Goal: Communication & Community: Participate in discussion

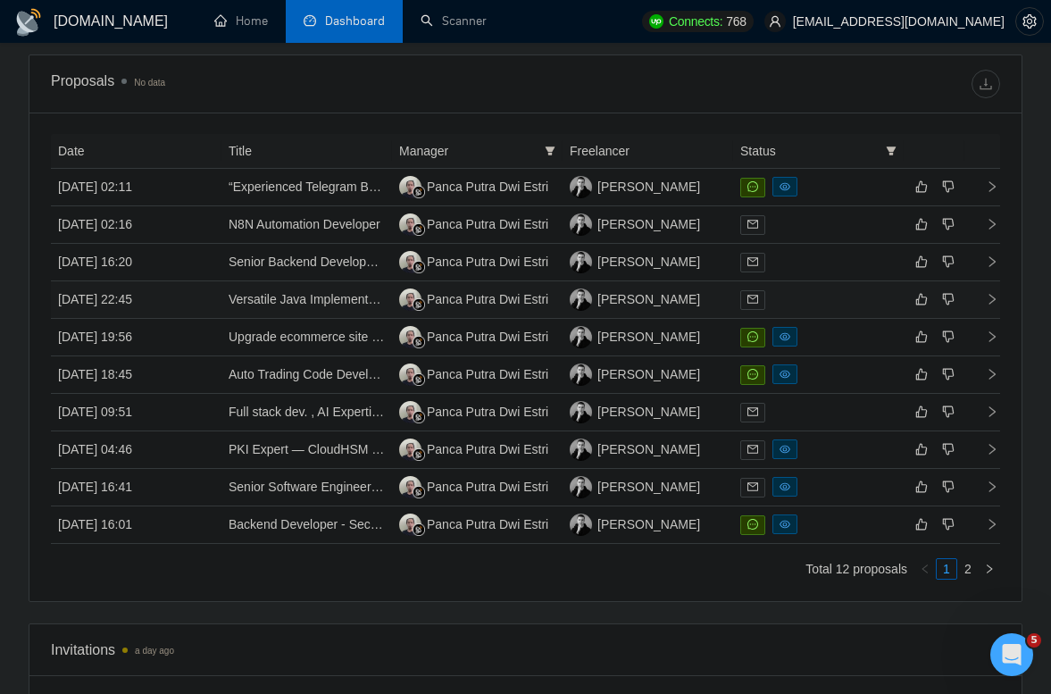
scroll to position [1033, 0]
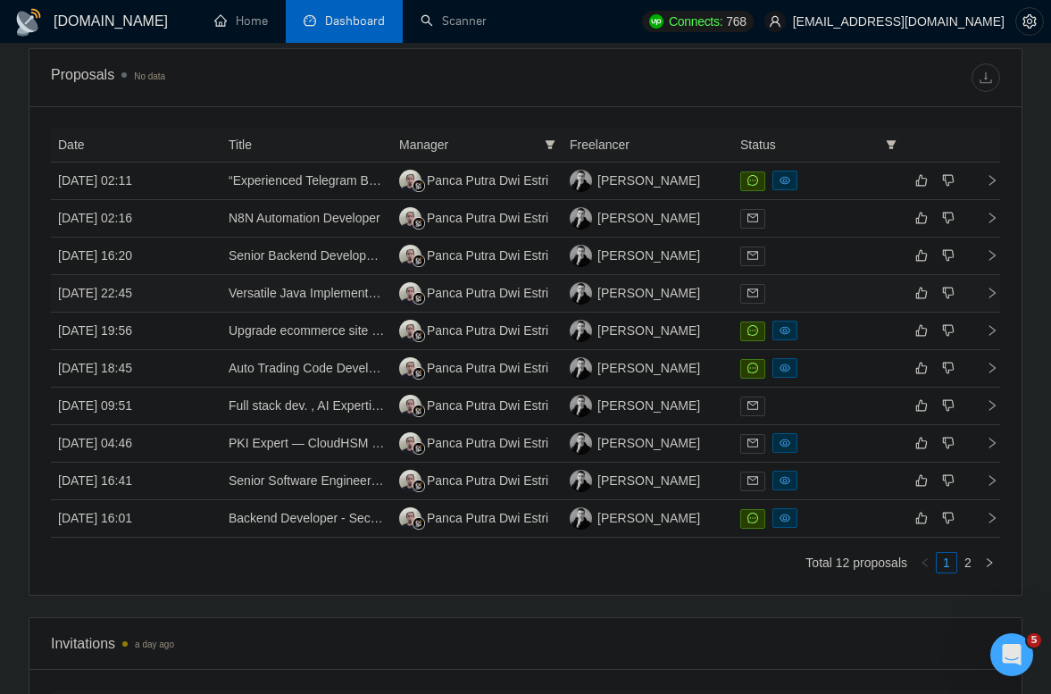
click at [195, 289] on td "[DATE] 22:45" at bounding box center [136, 294] width 171 height 38
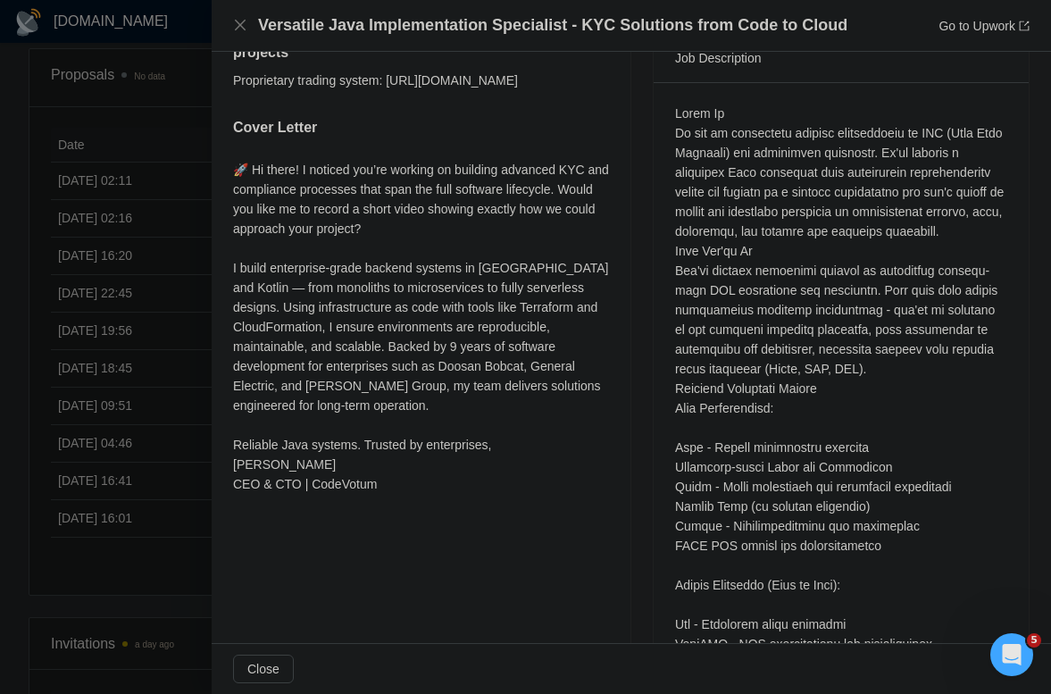
scroll to position [770, 0]
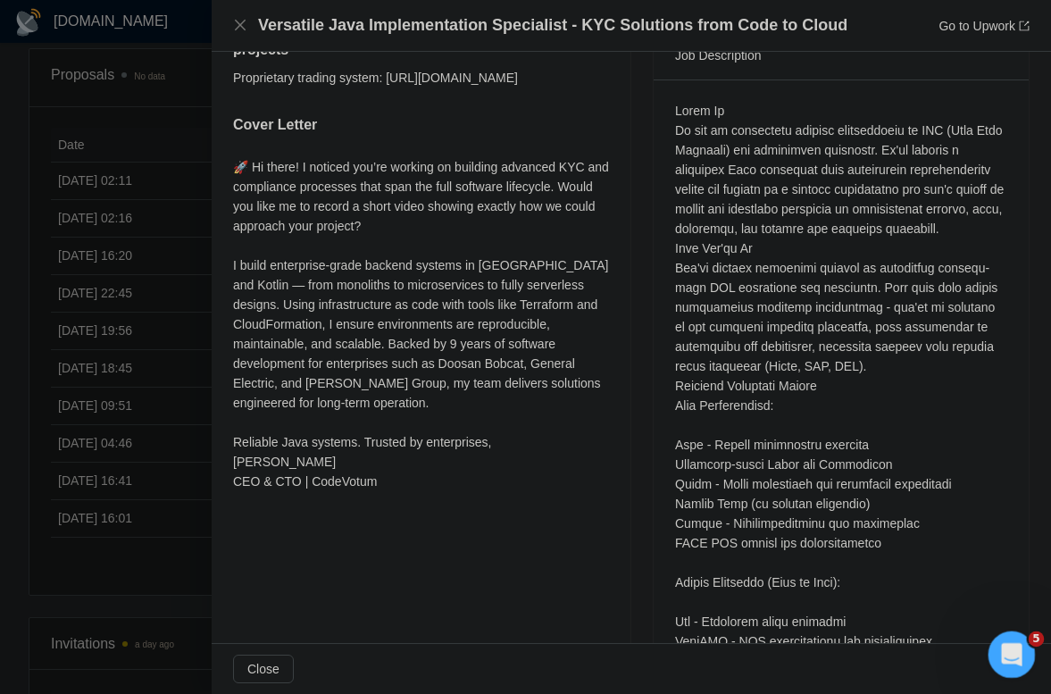
click at [1016, 661] on div "Open Intercom Messenger" at bounding box center [1009, 651] width 59 height 59
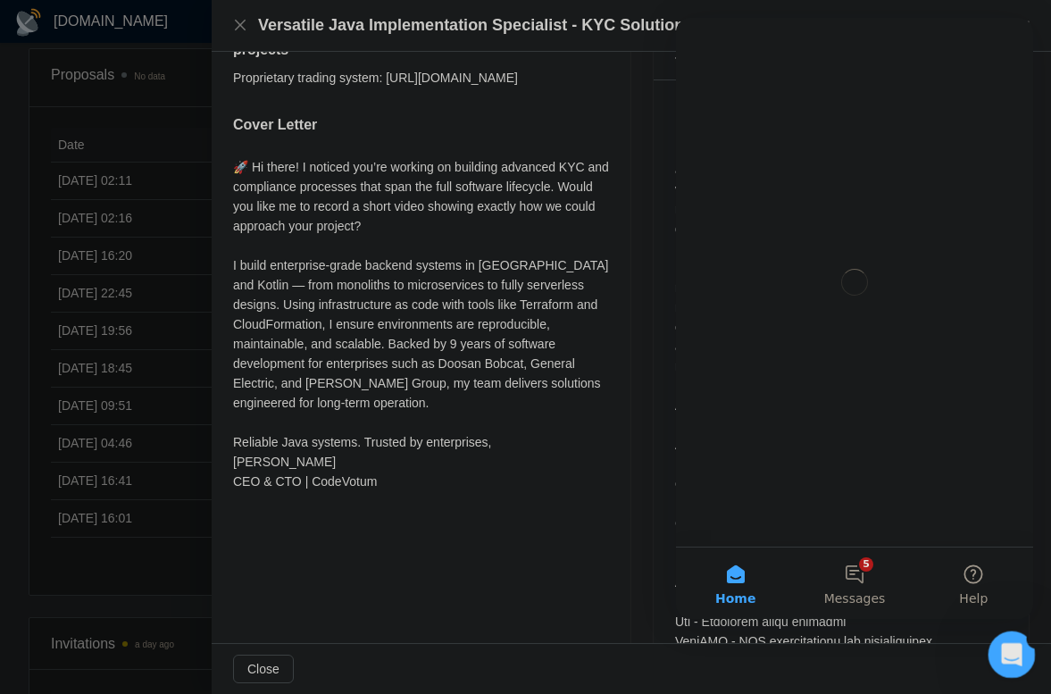
scroll to position [0, 0]
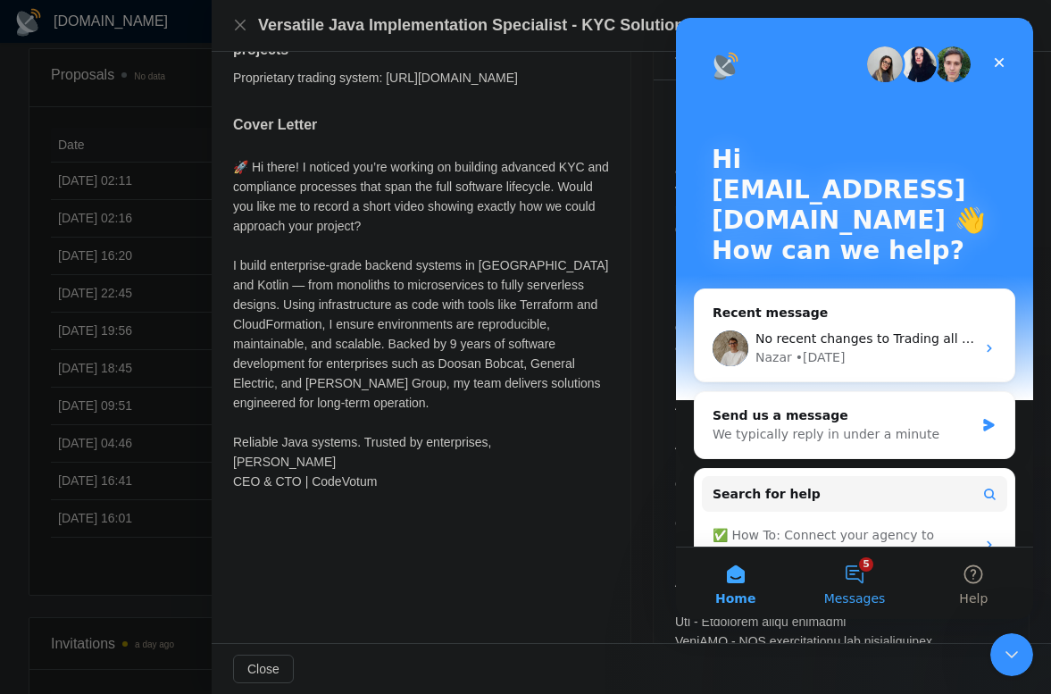
click at [869, 574] on button "5 Messages" at bounding box center [854, 582] width 119 height 71
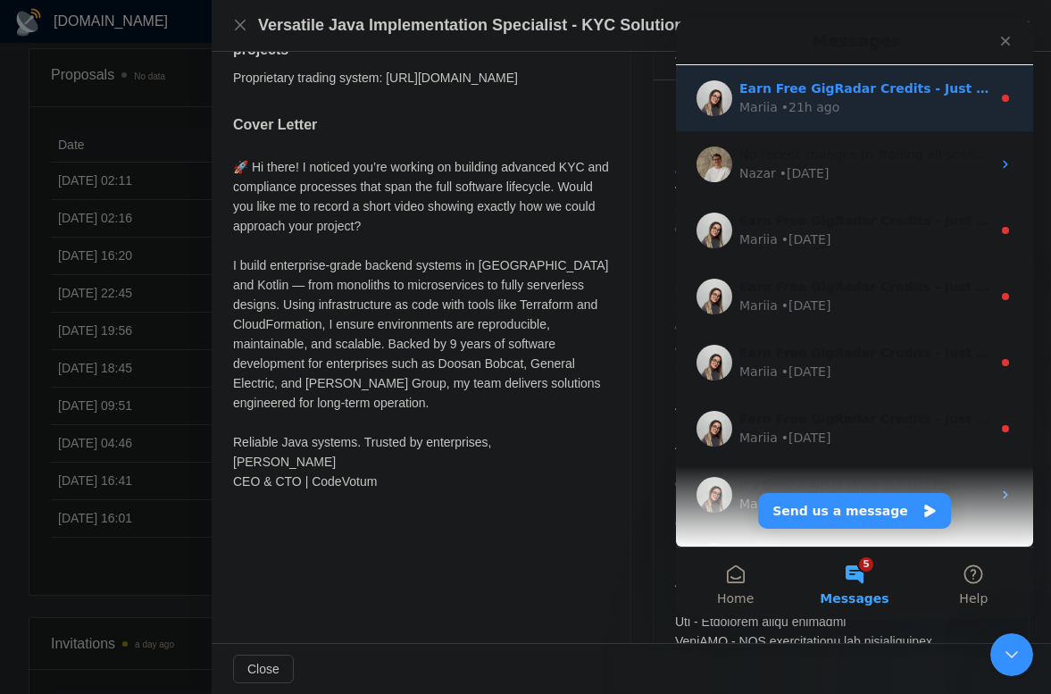
click at [874, 111] on div "Mariia • 21h ago" at bounding box center [865, 107] width 252 height 19
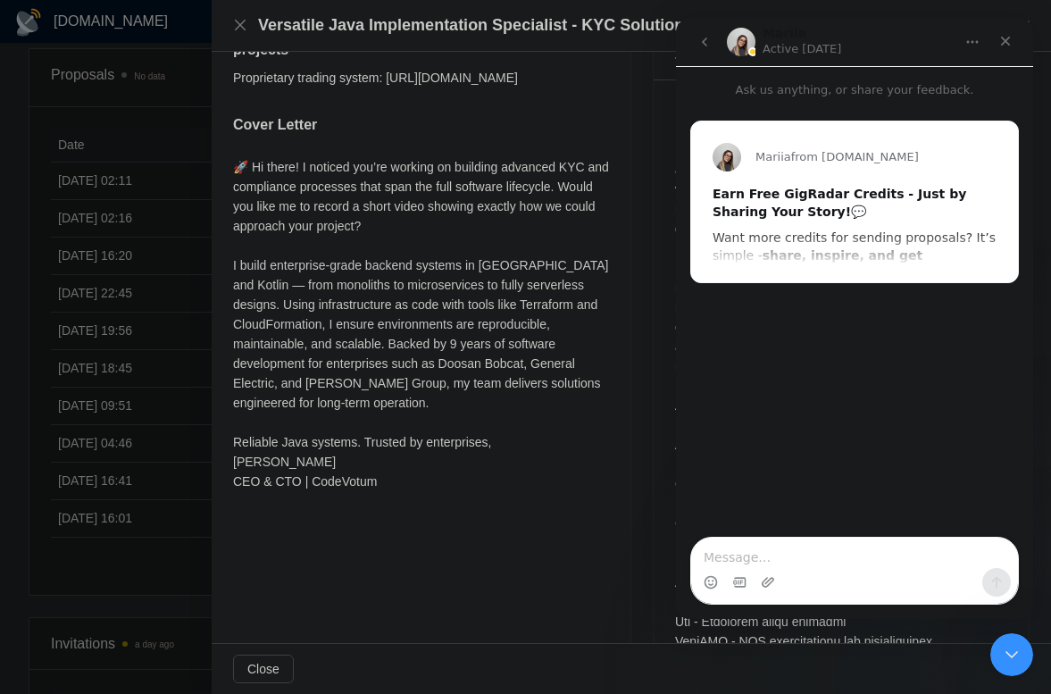
click at [874, 232] on div "Mariia from [DOMAIN_NAME] Earn Free GigRadar Credits - Just by Sharing Your Sto…" at bounding box center [854, 201] width 327 height 161
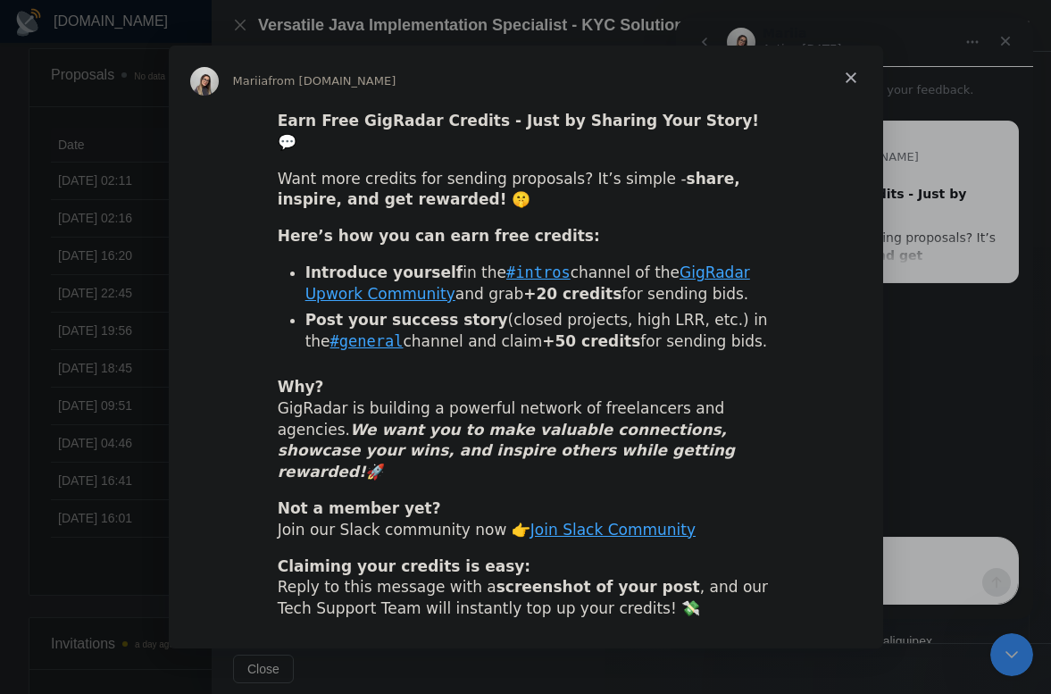
click at [517, 275] on code "#intros" at bounding box center [538, 272] width 64 height 18
drag, startPoint x: 659, startPoint y: 296, endPoint x: 311, endPoint y: 277, distance: 348.8
click at [311, 277] on li "Introduce yourself in the #intros channel of the GigRadar Upwork Community and …" at bounding box center [539, 284] width 469 height 43
click at [341, 267] on b "Introduce yourself" at bounding box center [384, 272] width 158 height 18
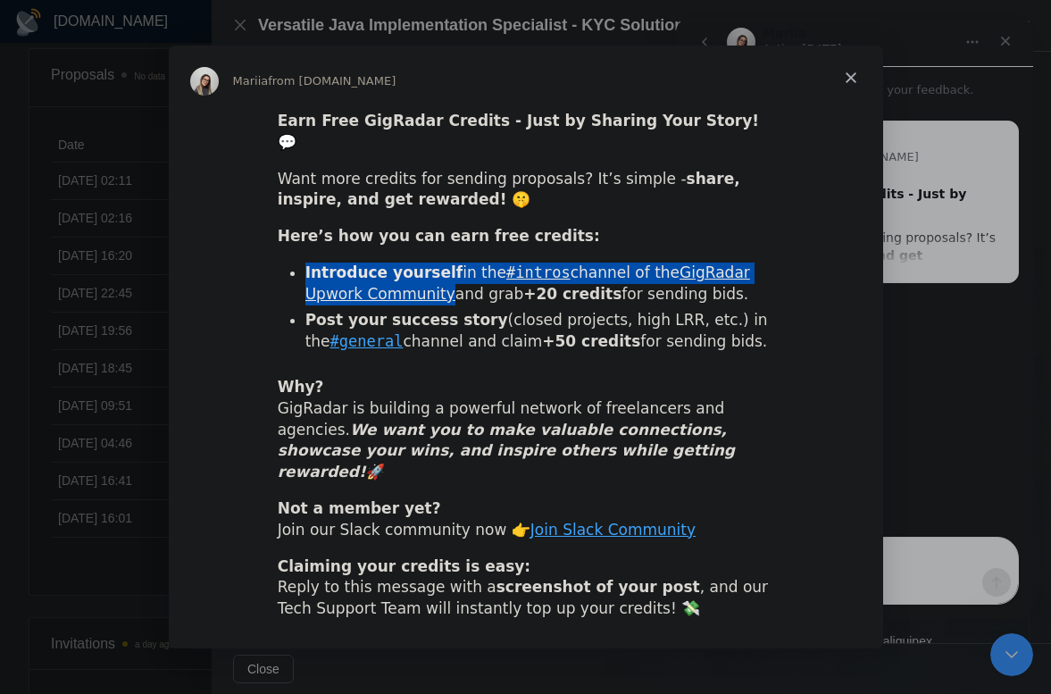
drag, startPoint x: 305, startPoint y: 272, endPoint x: 382, endPoint y: 285, distance: 78.7
click at [382, 285] on li "Introduce yourself in the #intros channel of the GigRadar Upwork Community and …" at bounding box center [539, 284] width 469 height 43
copy li "Introduce yourself in the #intros channel of the GigRadar Upwork Community"
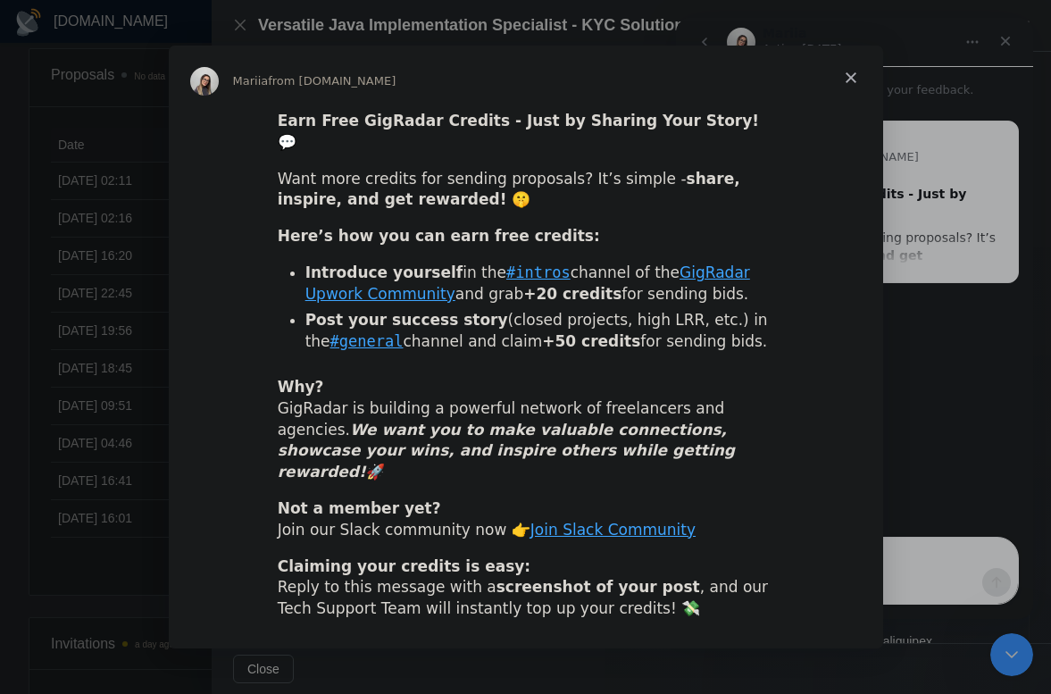
click at [844, 96] on span "Close" at bounding box center [851, 78] width 64 height 64
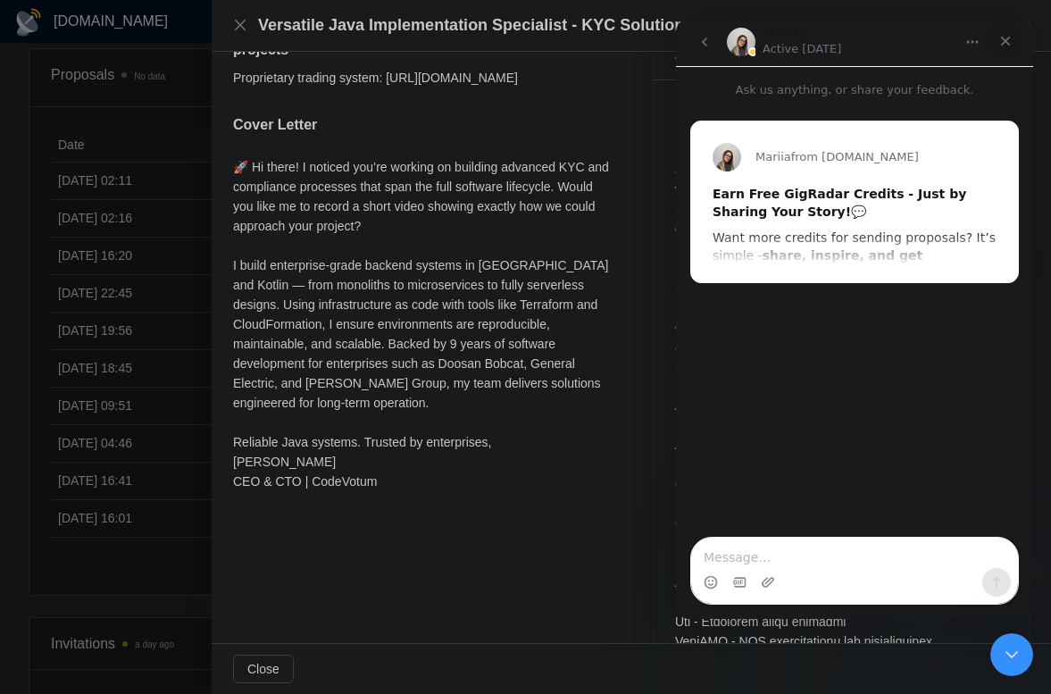
click at [1006, 46] on icon "Close" at bounding box center [1005, 41] width 14 height 14
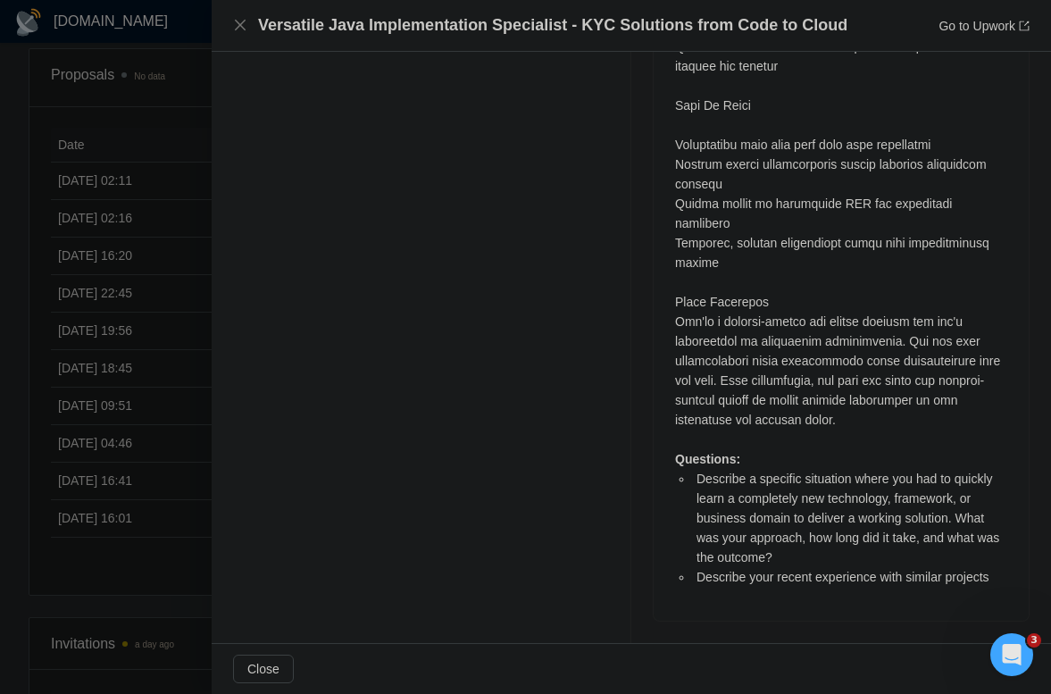
scroll to position [1696, 0]
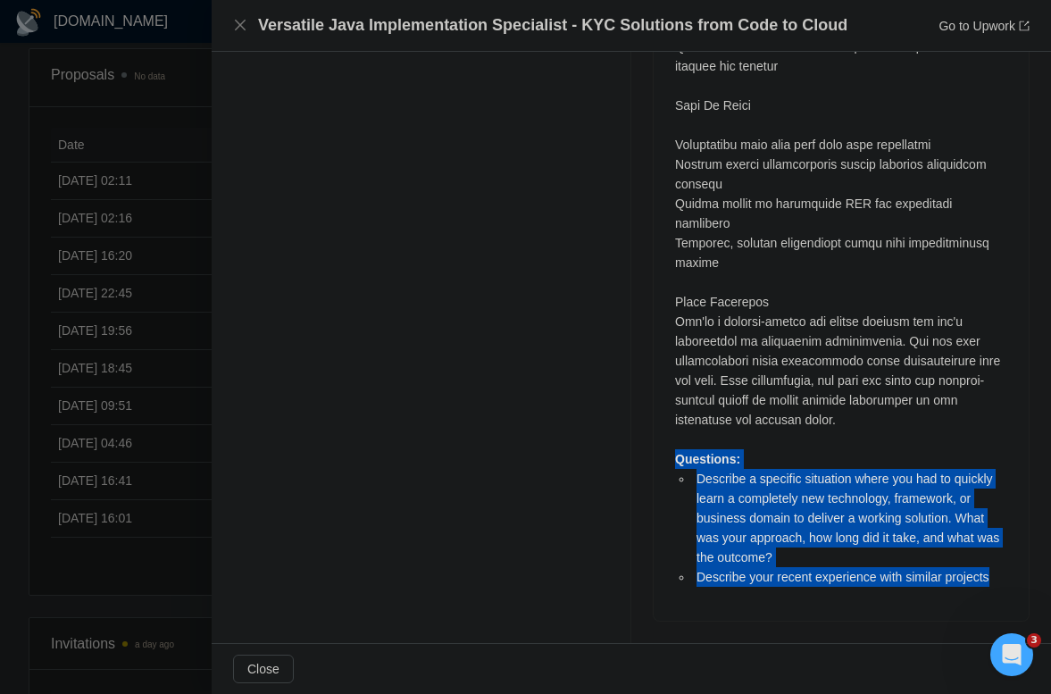
drag, startPoint x: 675, startPoint y: 462, endPoint x: 1018, endPoint y: 578, distance: 362.1
copy div "Questions: Describe a specific situation where you had to quickly learn a compl…"
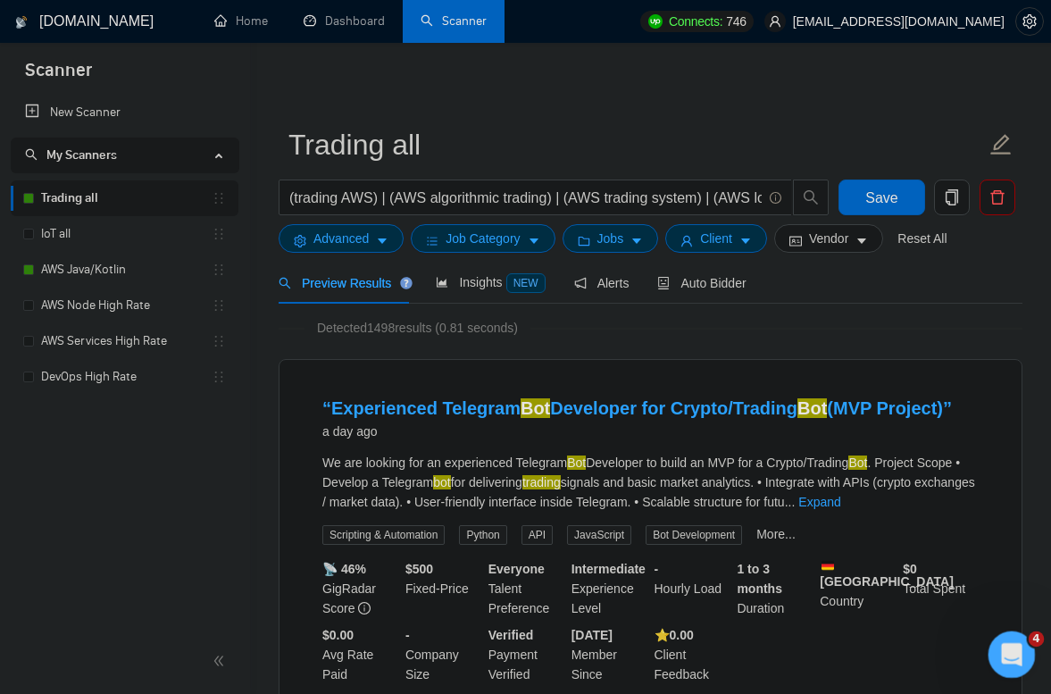
click at [1011, 652] on icon "Open Intercom Messenger" at bounding box center [1009, 652] width 13 height 14
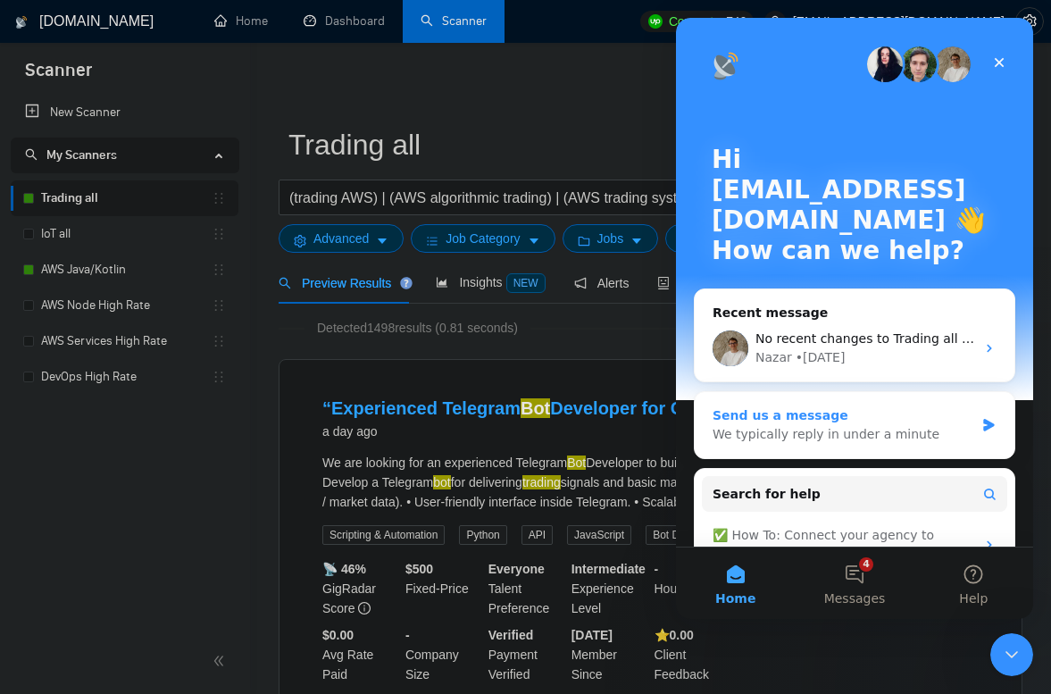
scroll to position [159, 0]
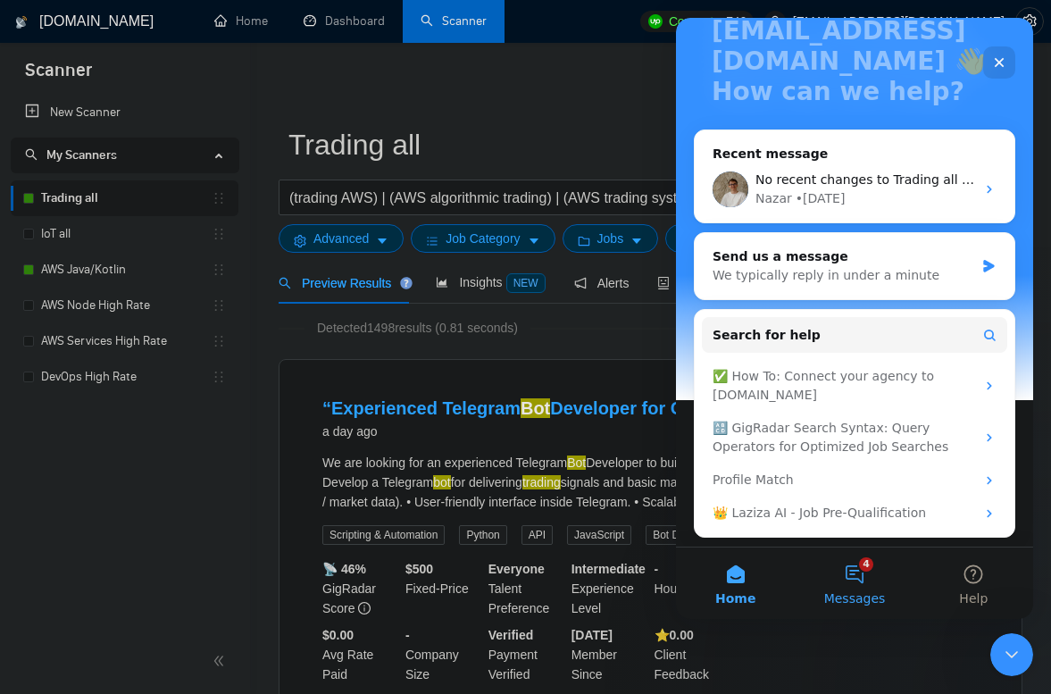
click at [856, 553] on button "4 Messages" at bounding box center [854, 582] width 119 height 71
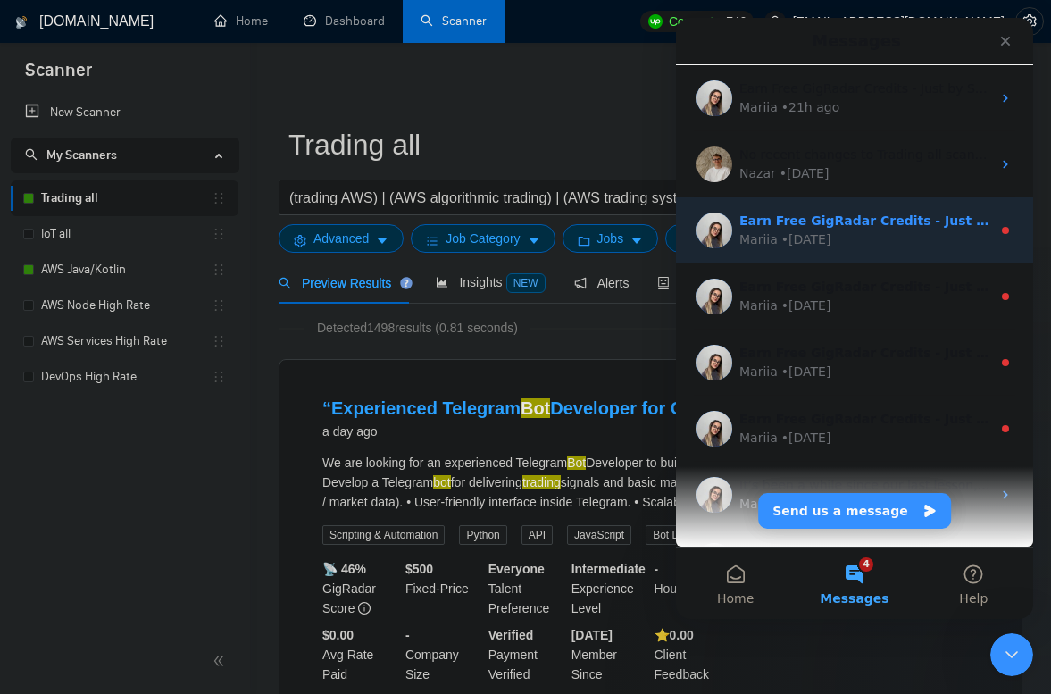
click at [845, 229] on div "Earn Free GigRadar Credits - Just by Sharing Your Story! 💬 Want more credits fo…" at bounding box center [865, 221] width 252 height 19
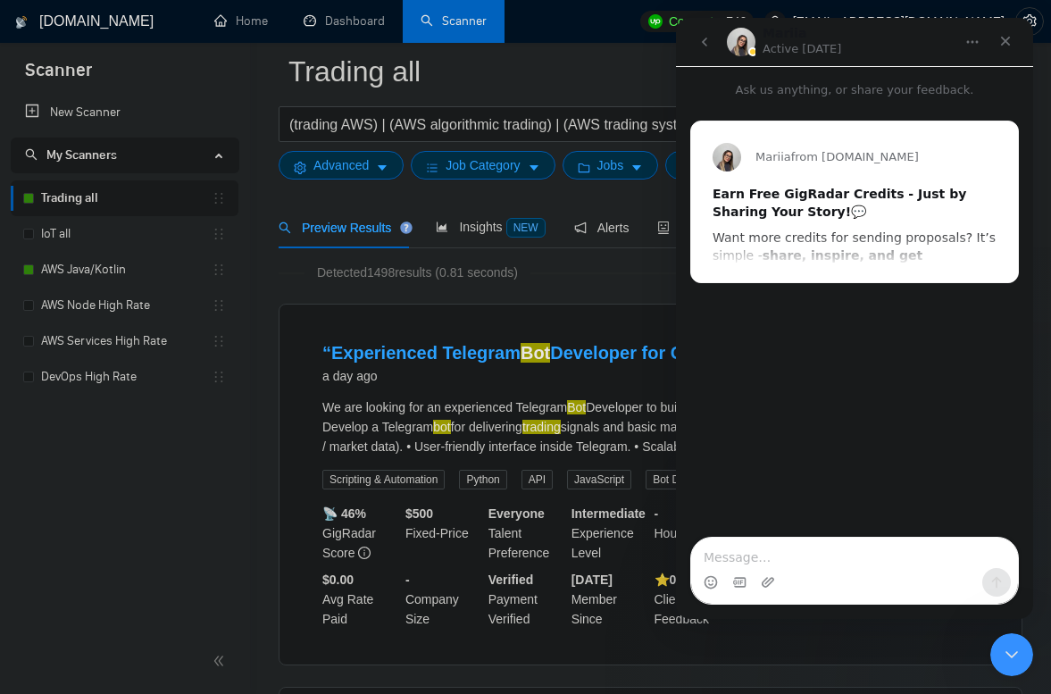
scroll to position [400, 0]
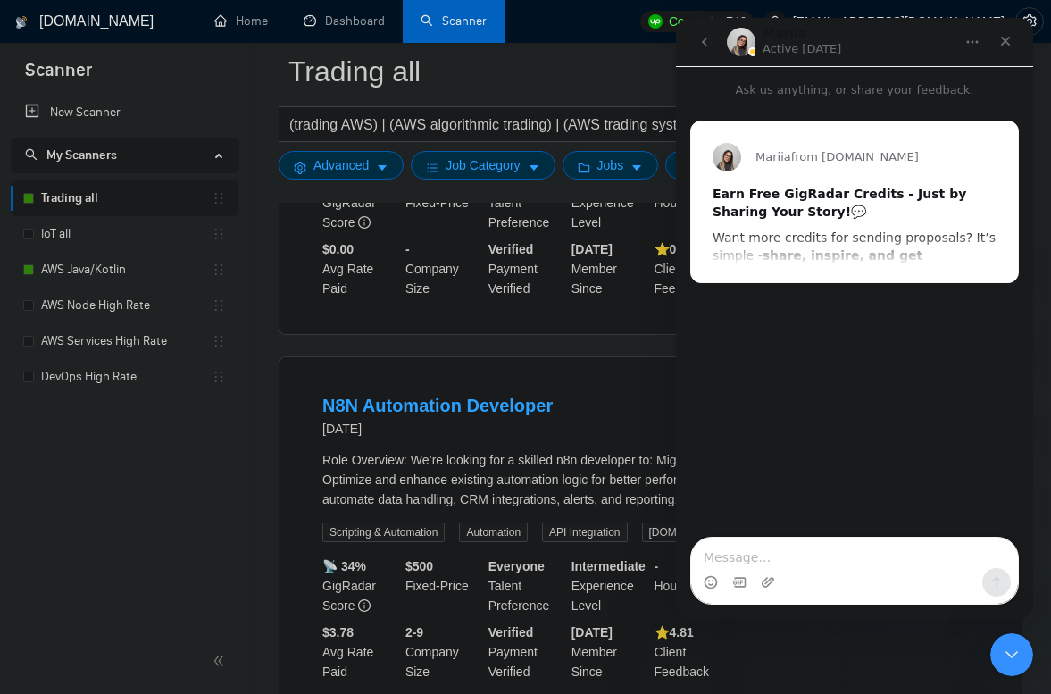
click at [831, 251] on div "Mariia from [DOMAIN_NAME] Earn Free GigRadar Credits - Just by Sharing Your Sto…" at bounding box center [854, 201] width 327 height 161
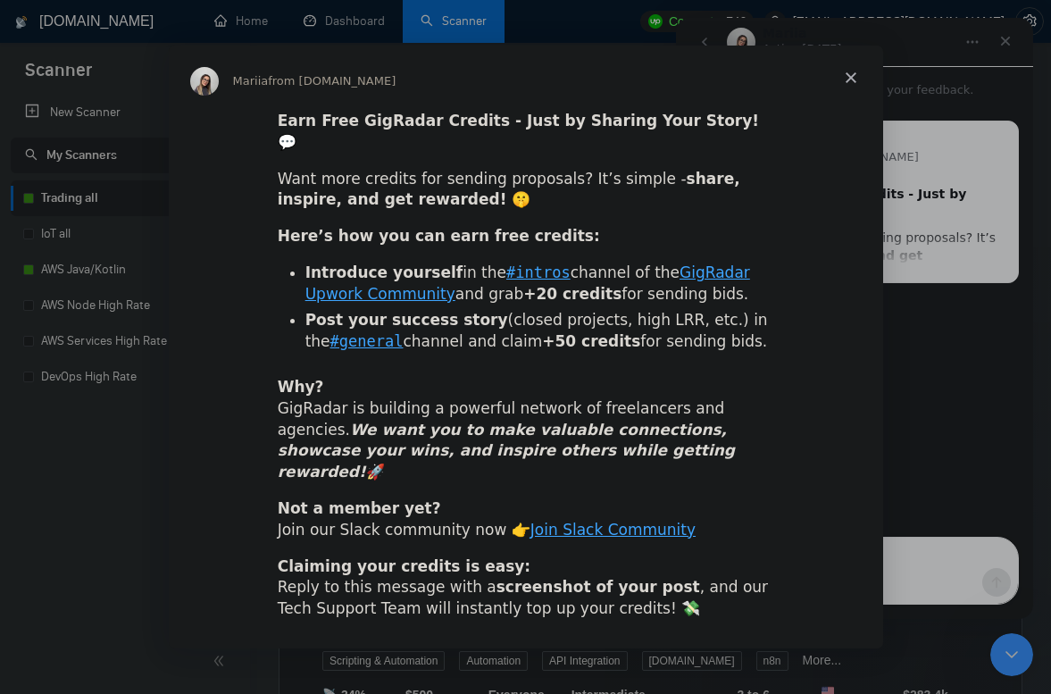
scroll to position [257, 0]
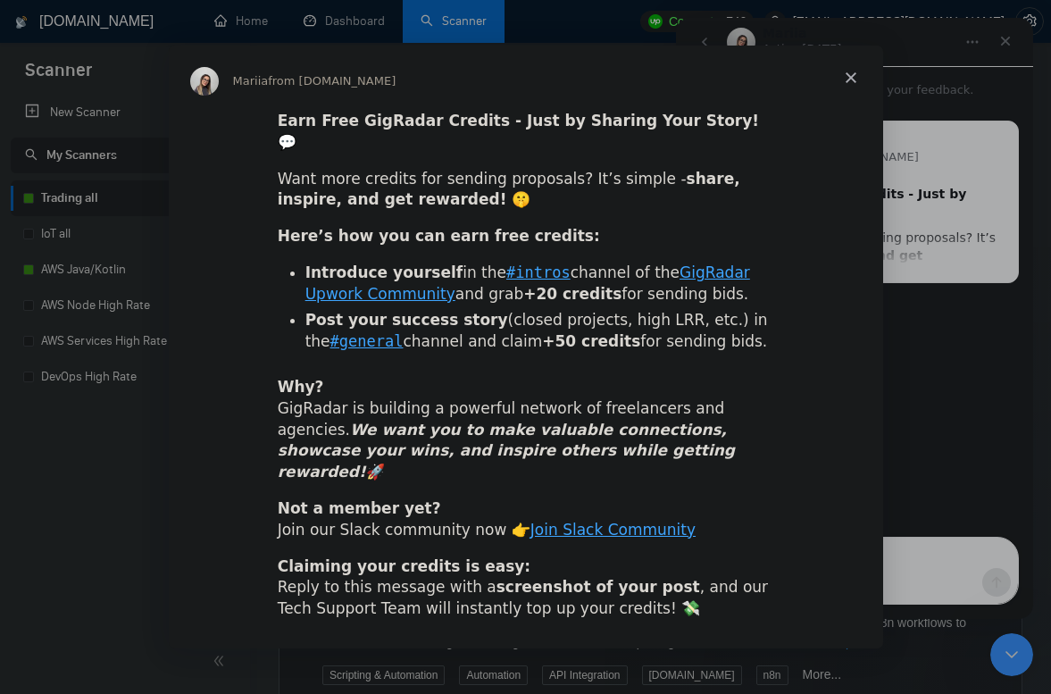
click at [908, 394] on div "Intercom messenger" at bounding box center [525, 347] width 1051 height 694
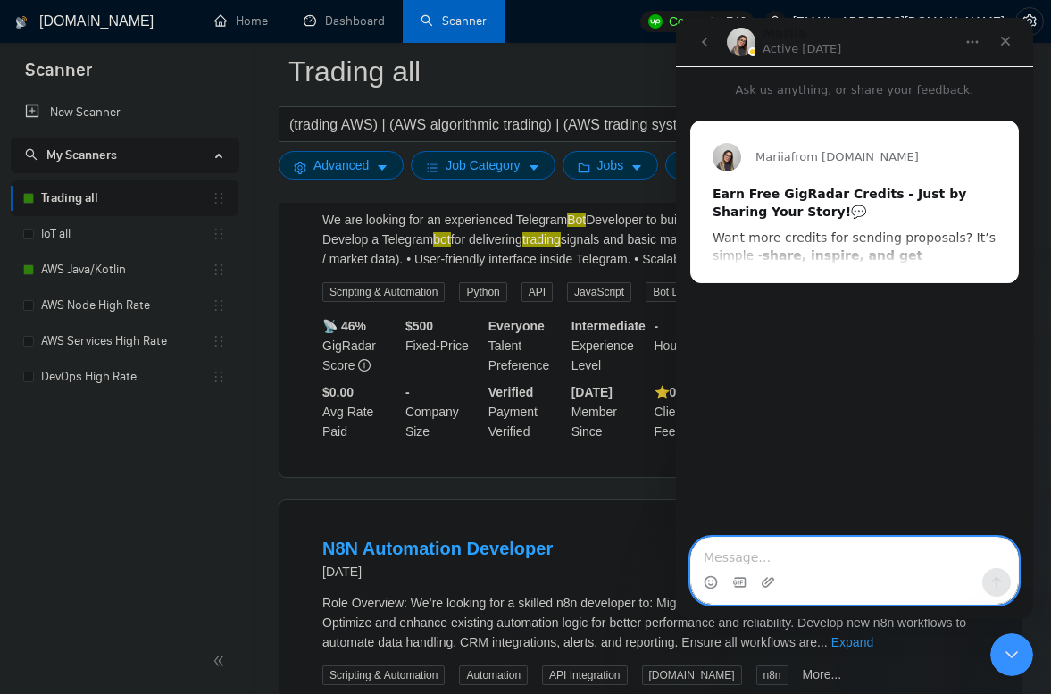
click at [758, 555] on textarea "Message…" at bounding box center [854, 553] width 327 height 30
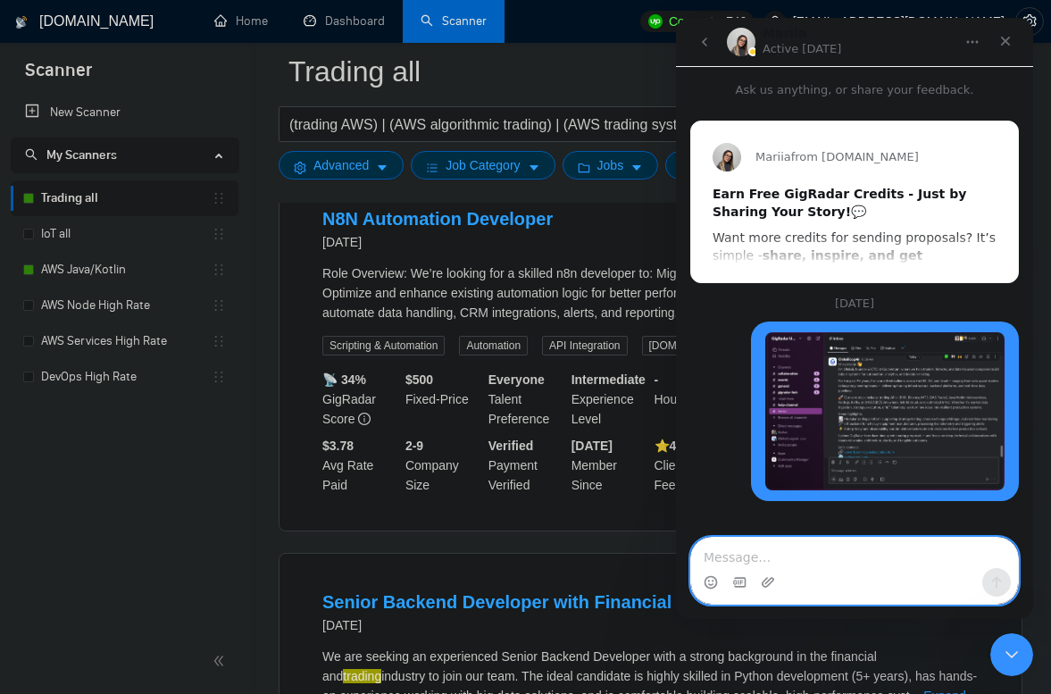
scroll to position [591, 0]
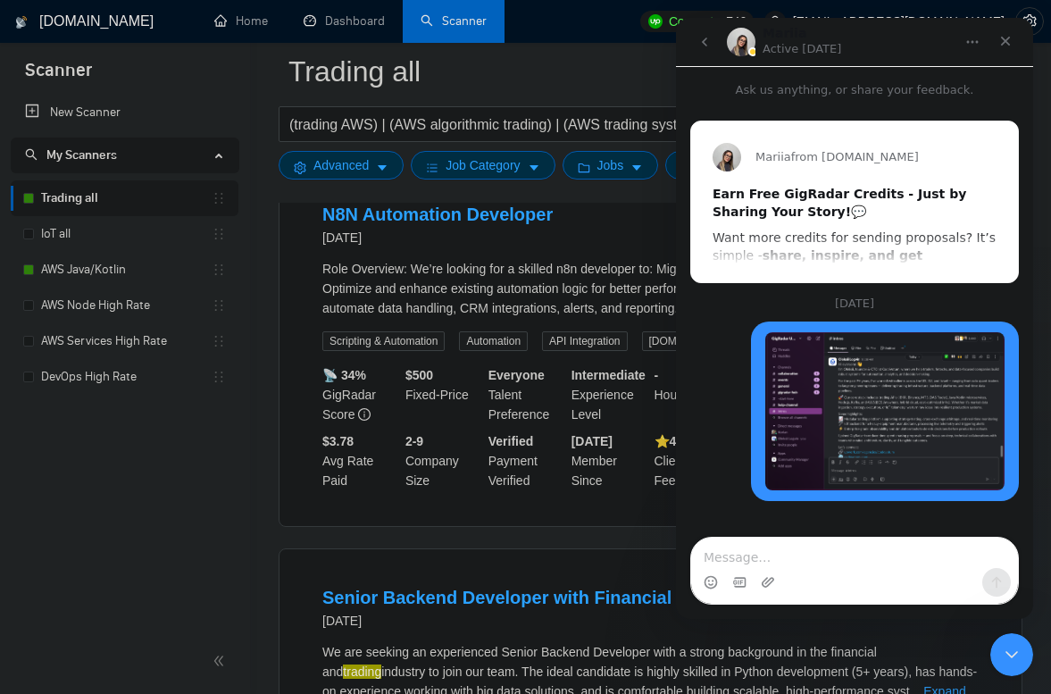
click at [867, 392] on img "user says…" at bounding box center [884, 411] width 239 height 158
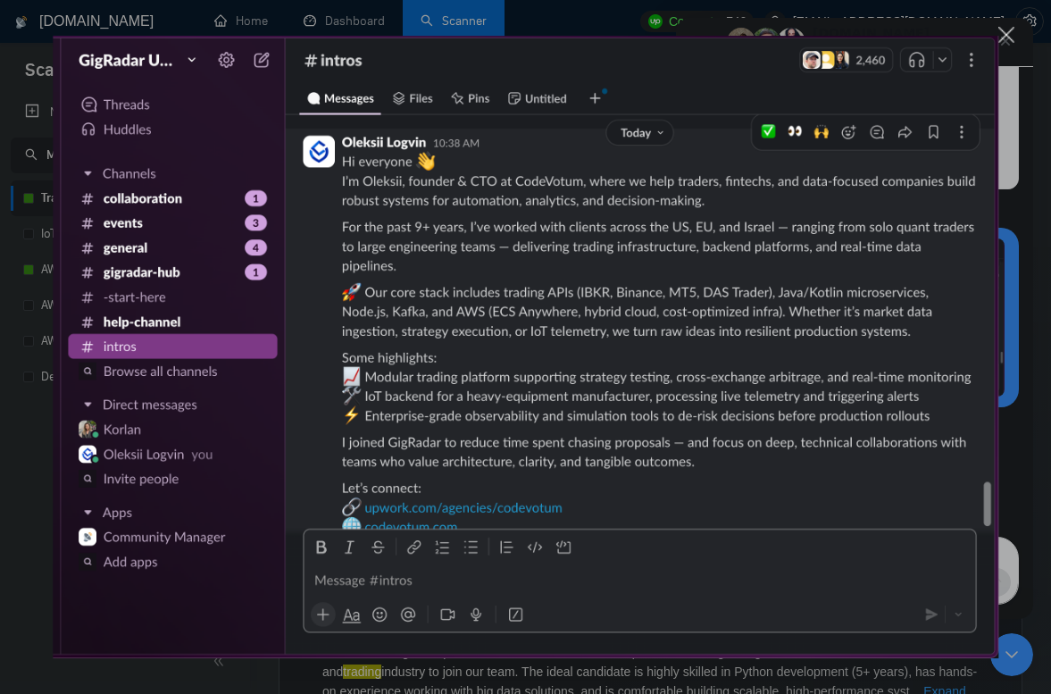
scroll to position [156, 0]
click at [1008, 34] on div "Close" at bounding box center [1006, 35] width 17 height 17
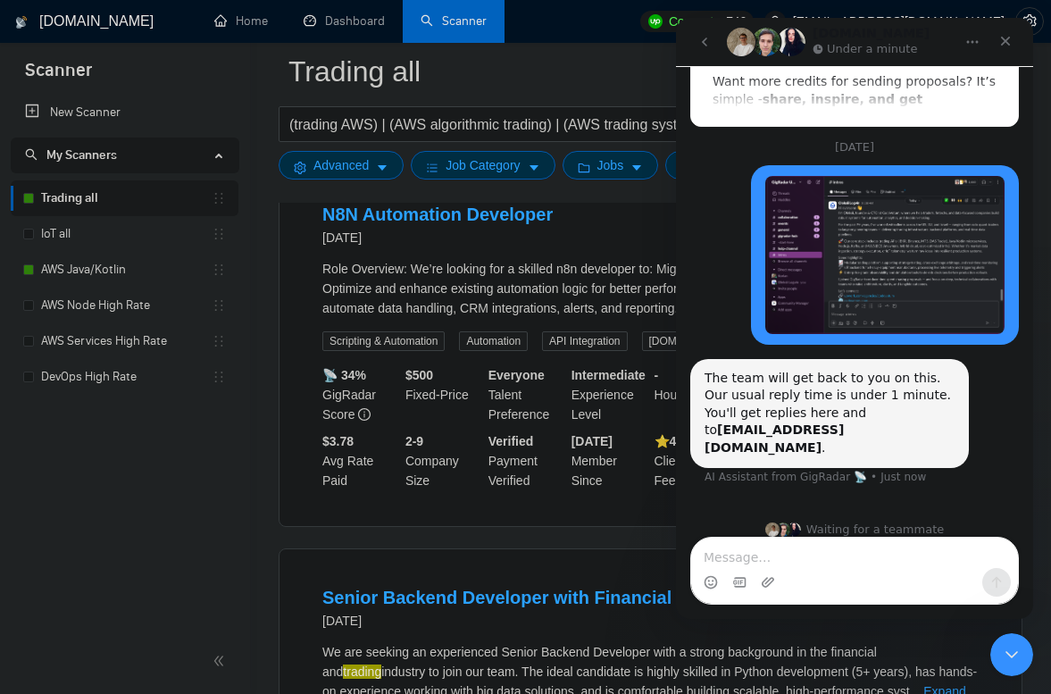
click at [705, 41] on icon "go back" at bounding box center [704, 42] width 5 height 9
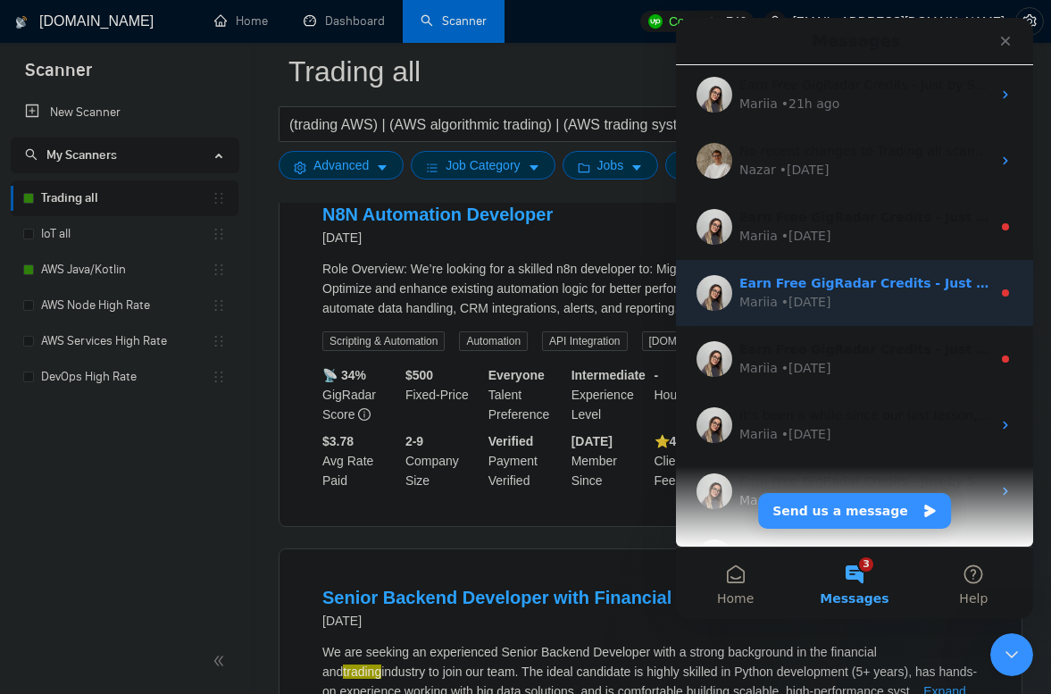
scroll to position [0, 0]
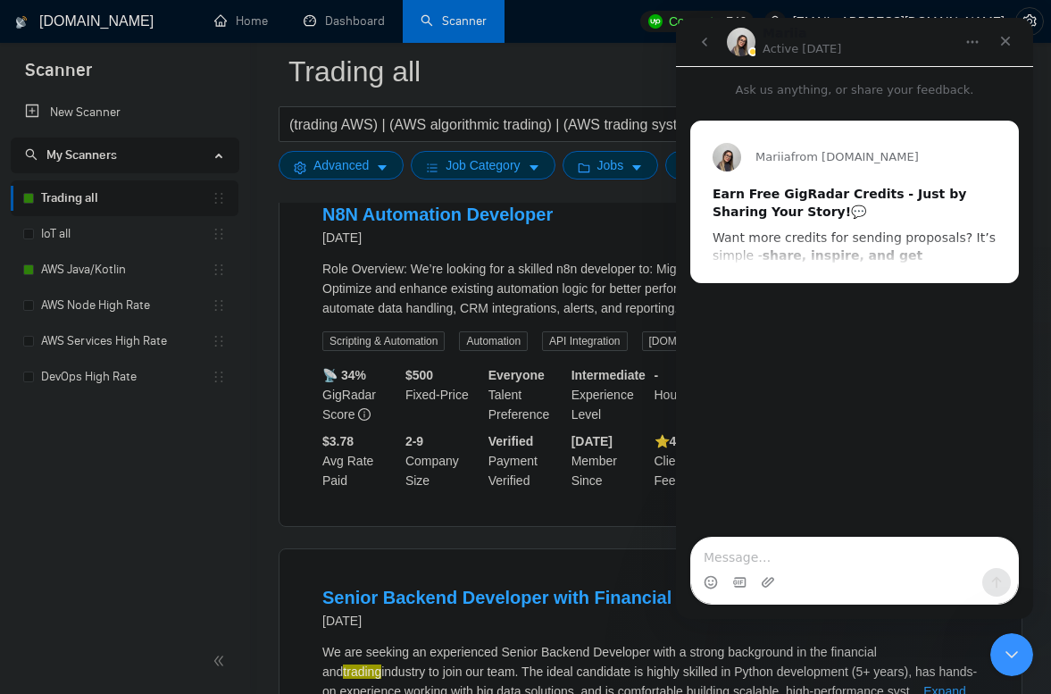
click at [819, 201] on b "Earn Free GigRadar Credits - Just by Sharing Your Story!" at bounding box center [840, 203] width 254 height 32
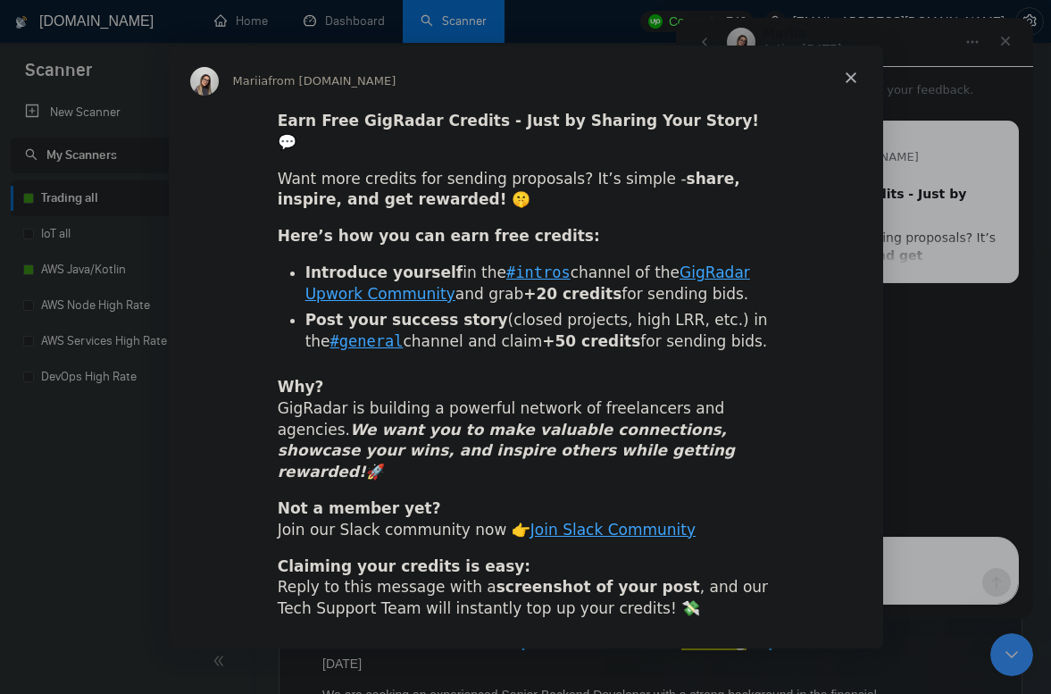
scroll to position [542, 0]
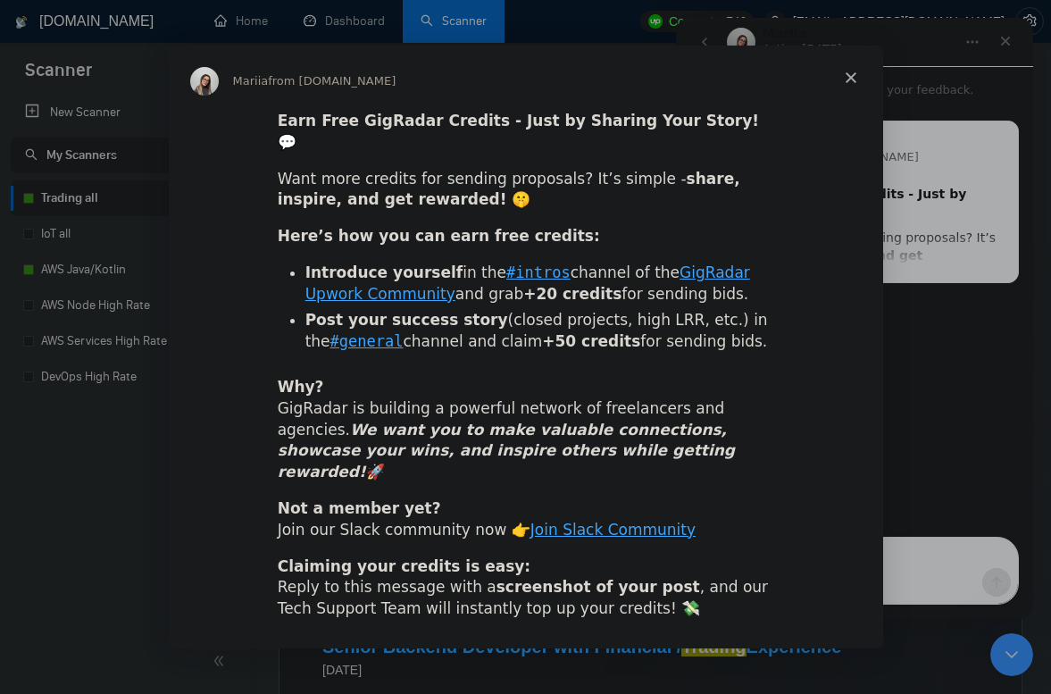
click at [849, 96] on span "Close" at bounding box center [851, 78] width 64 height 64
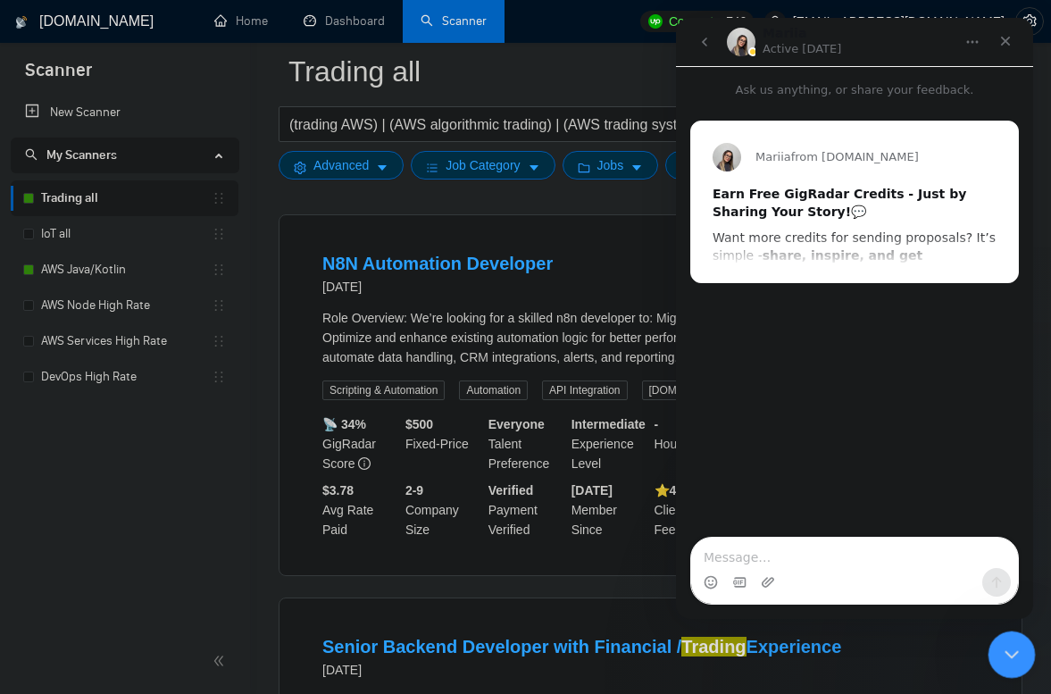
click at [1014, 650] on icon "Close Intercom Messenger" at bounding box center [1009, 651] width 13 height 7
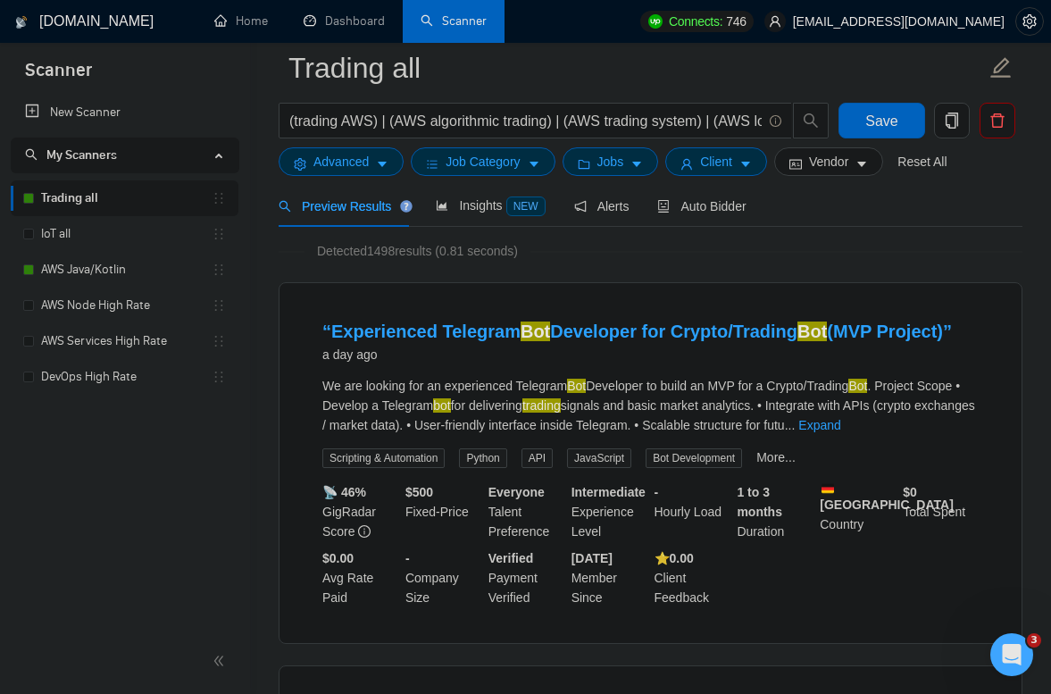
scroll to position [0, 0]
